Goal: Transaction & Acquisition: Purchase product/service

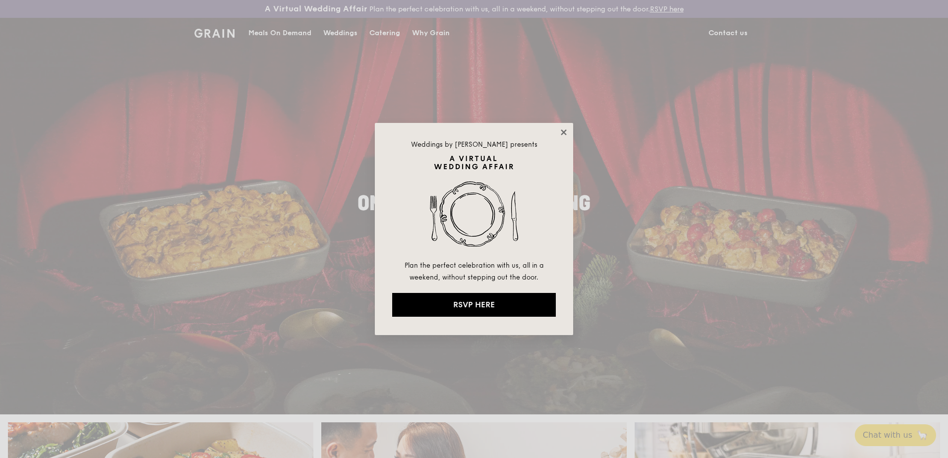
click at [559, 128] on icon at bounding box center [563, 132] width 9 height 9
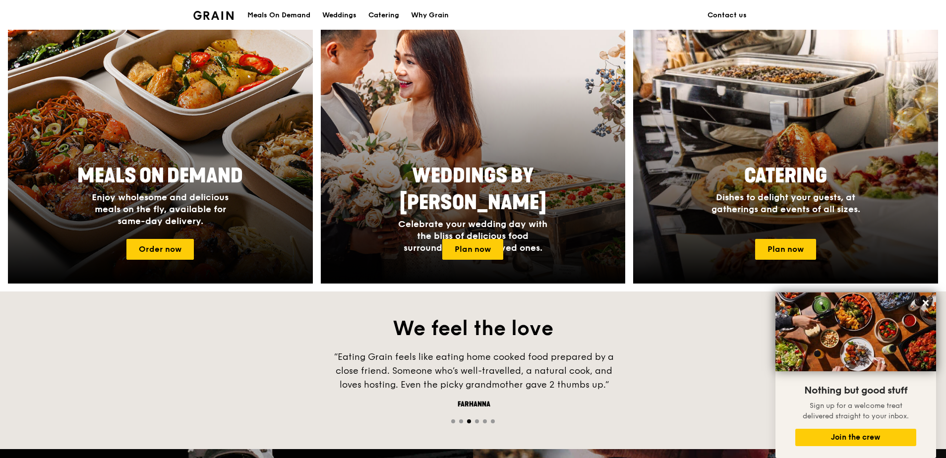
scroll to position [397, 0]
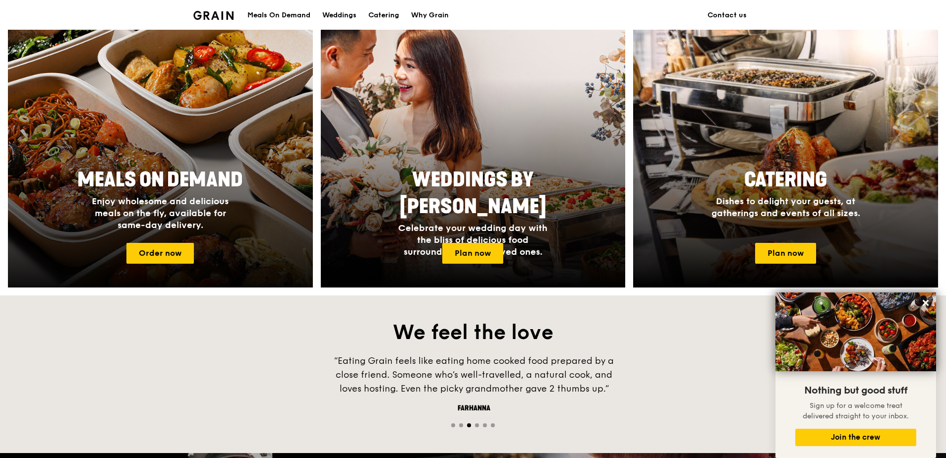
click at [228, 202] on span "Enjoy wholesome and delicious meals on the fly, available for same-day delivery." at bounding box center [160, 213] width 137 height 35
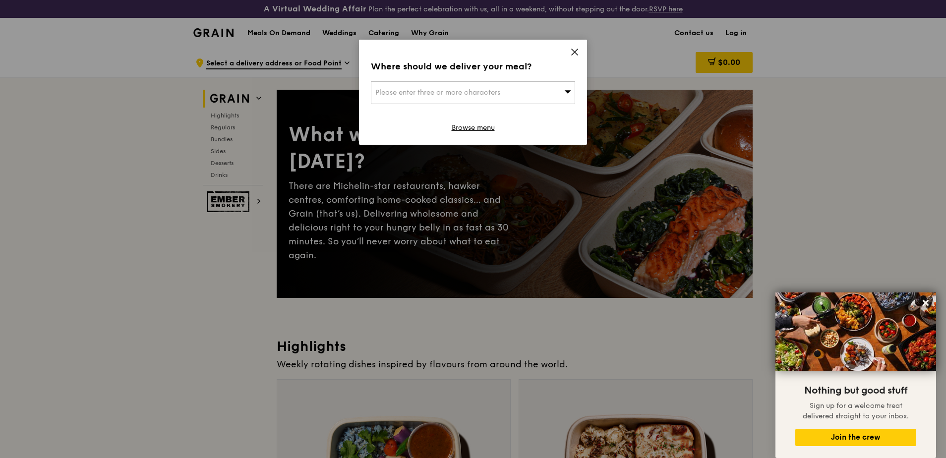
click at [545, 85] on div "Please enter three or more characters" at bounding box center [473, 92] width 204 height 23
click at [574, 43] on div "Where should we deliver your meal? Please enter three or more characters Please…" at bounding box center [473, 92] width 228 height 105
click at [574, 57] on span at bounding box center [574, 53] width 9 height 11
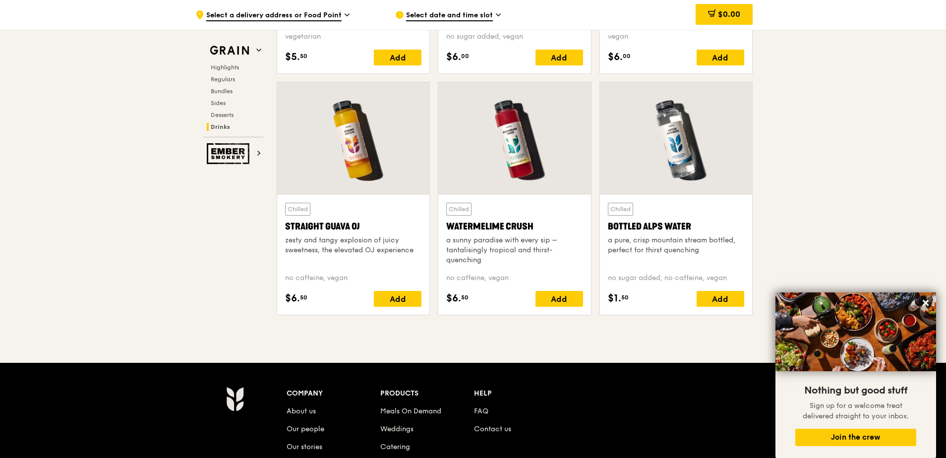
scroll to position [3721, 0]
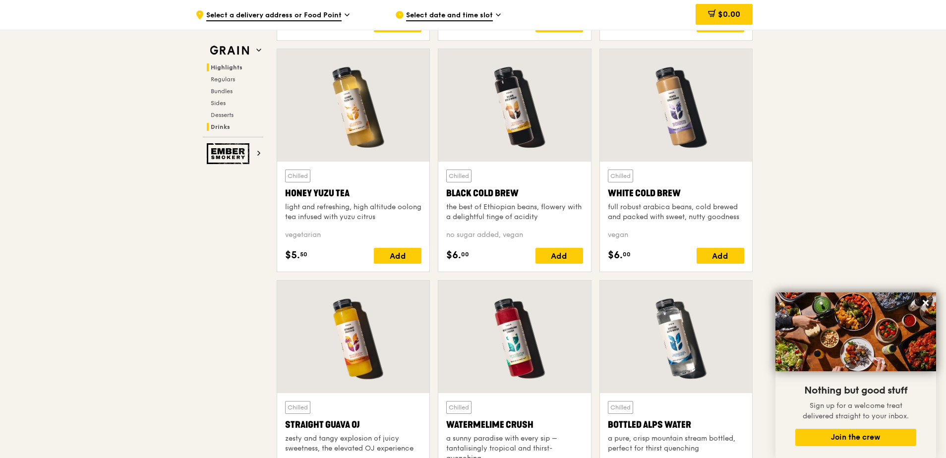
click at [230, 65] on span "Highlights" at bounding box center [227, 67] width 32 height 7
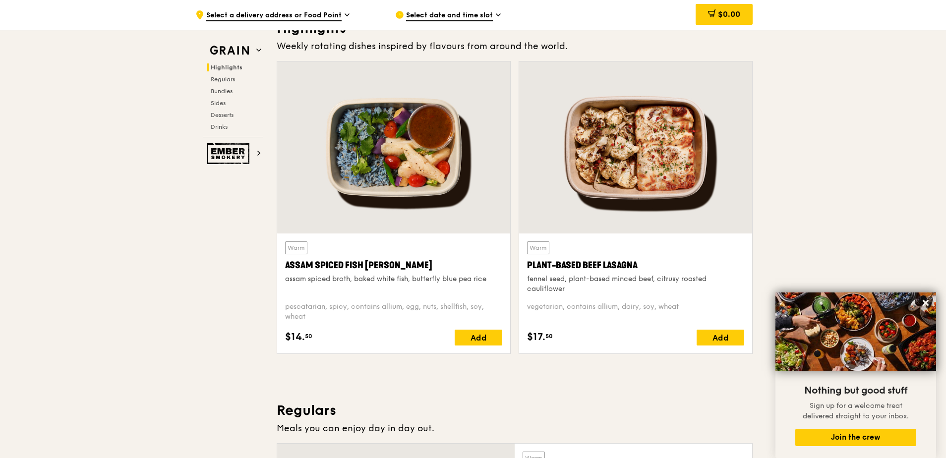
scroll to position [297, 0]
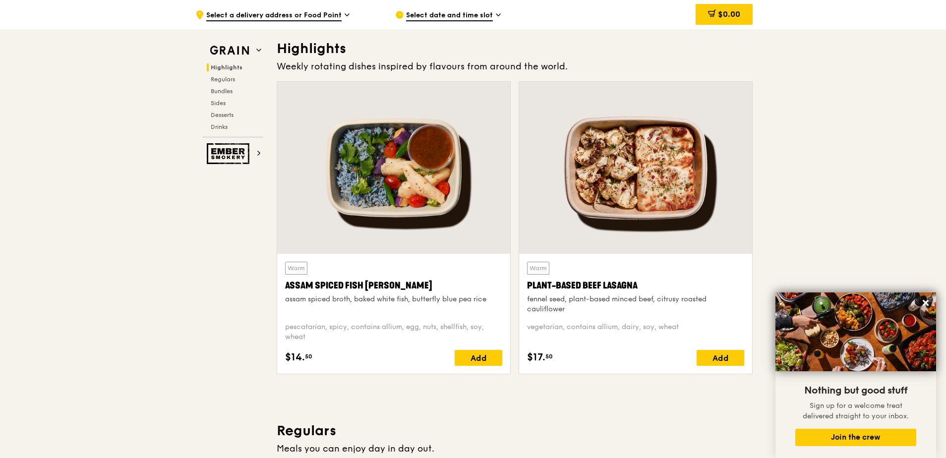
click at [446, 7] on div "Select date and time slot" at bounding box center [487, 15] width 184 height 30
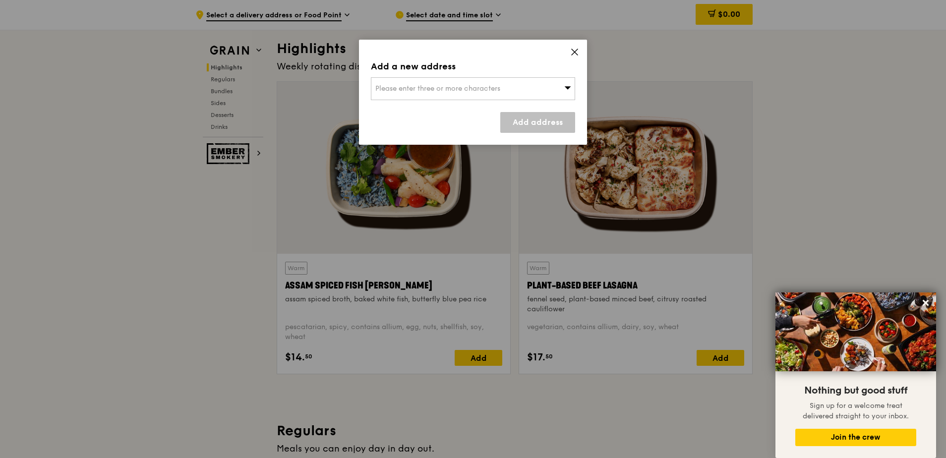
click at [459, 86] on span "Please enter three or more characters" at bounding box center [437, 88] width 125 height 8
type input "207218"
click at [455, 104] on div "[STREET_ADDRESS][PERSON_NAME], [GEOGRAPHIC_DATA]" at bounding box center [448, 114] width 147 height 20
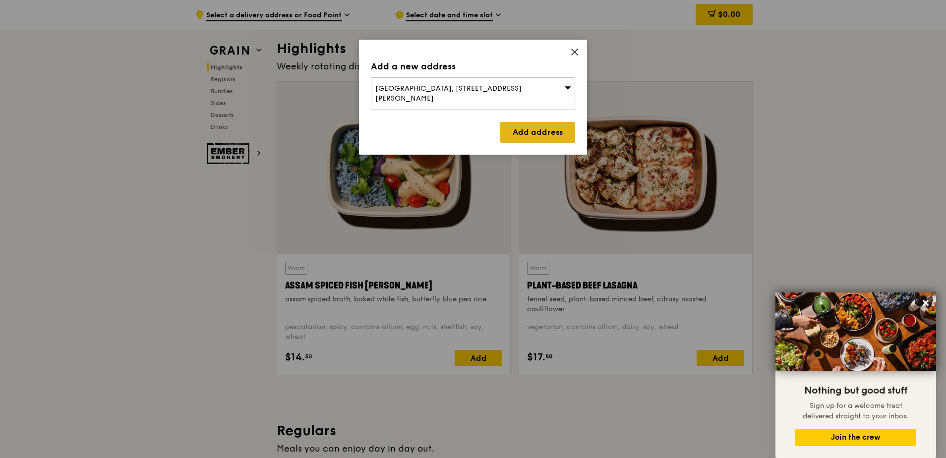
click at [528, 125] on link "Add address" at bounding box center [537, 132] width 75 height 21
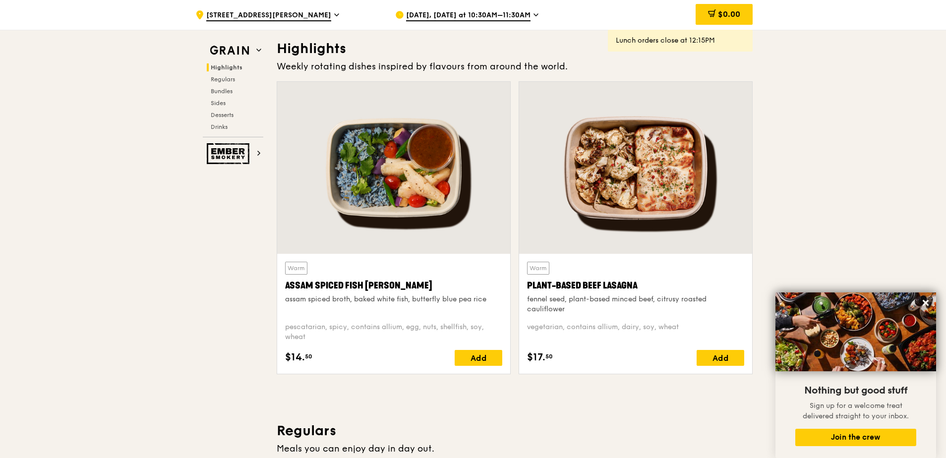
click at [488, 15] on span "[DATE], [DATE] at 10:30AM–11:30AM" at bounding box center [468, 15] width 124 height 11
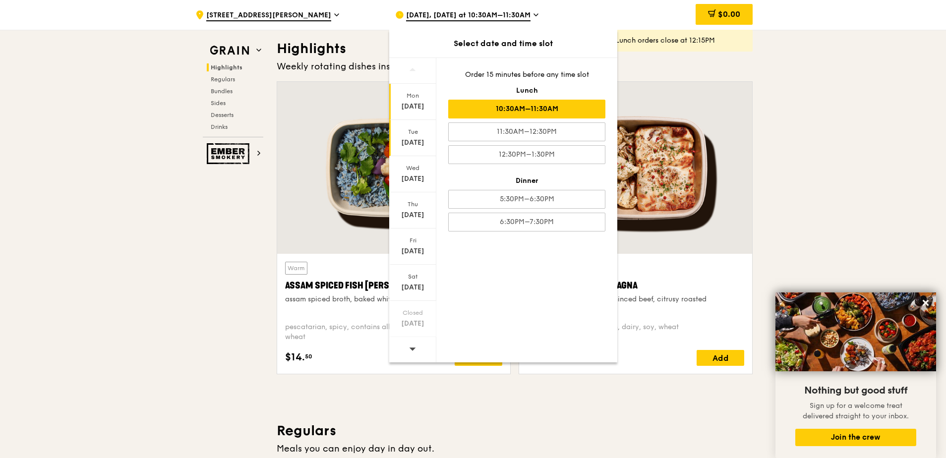
click at [410, 127] on div "[DATE]" at bounding box center [412, 138] width 47 height 36
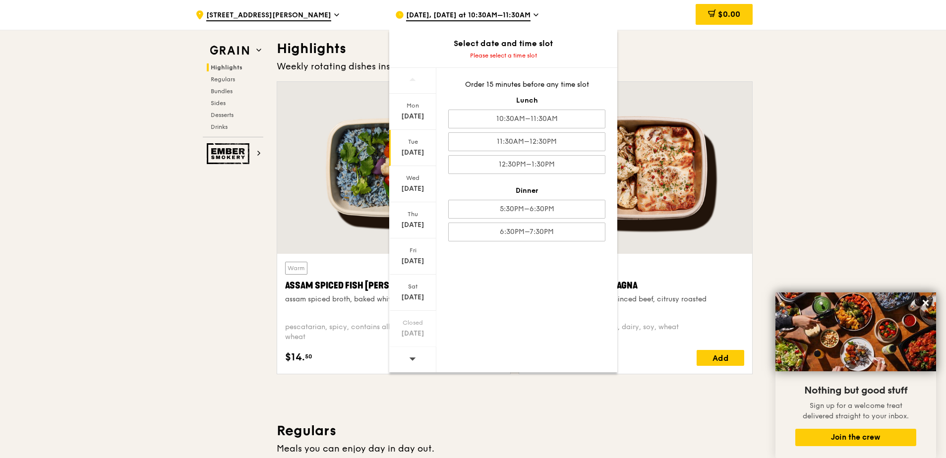
drag, startPoint x: 248, startPoint y: 234, endPoint x: 230, endPoint y: 245, distance: 20.2
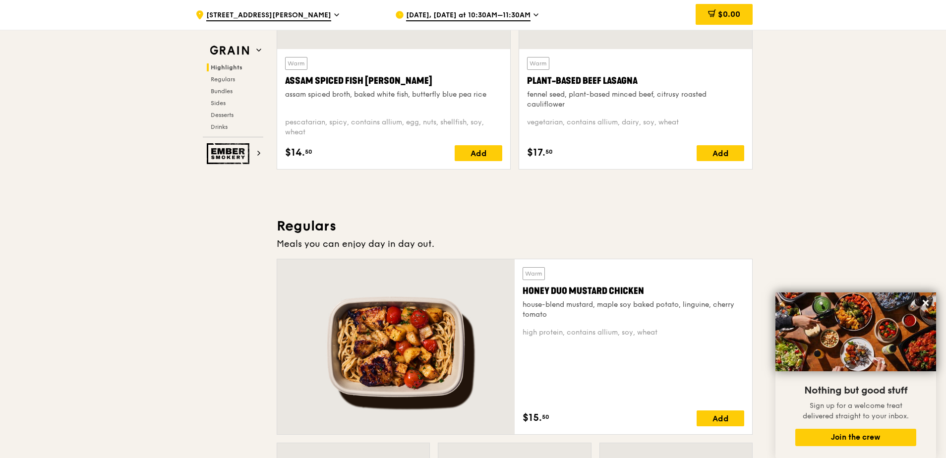
scroll to position [545, 0]
